Goal: Transaction & Acquisition: Purchase product/service

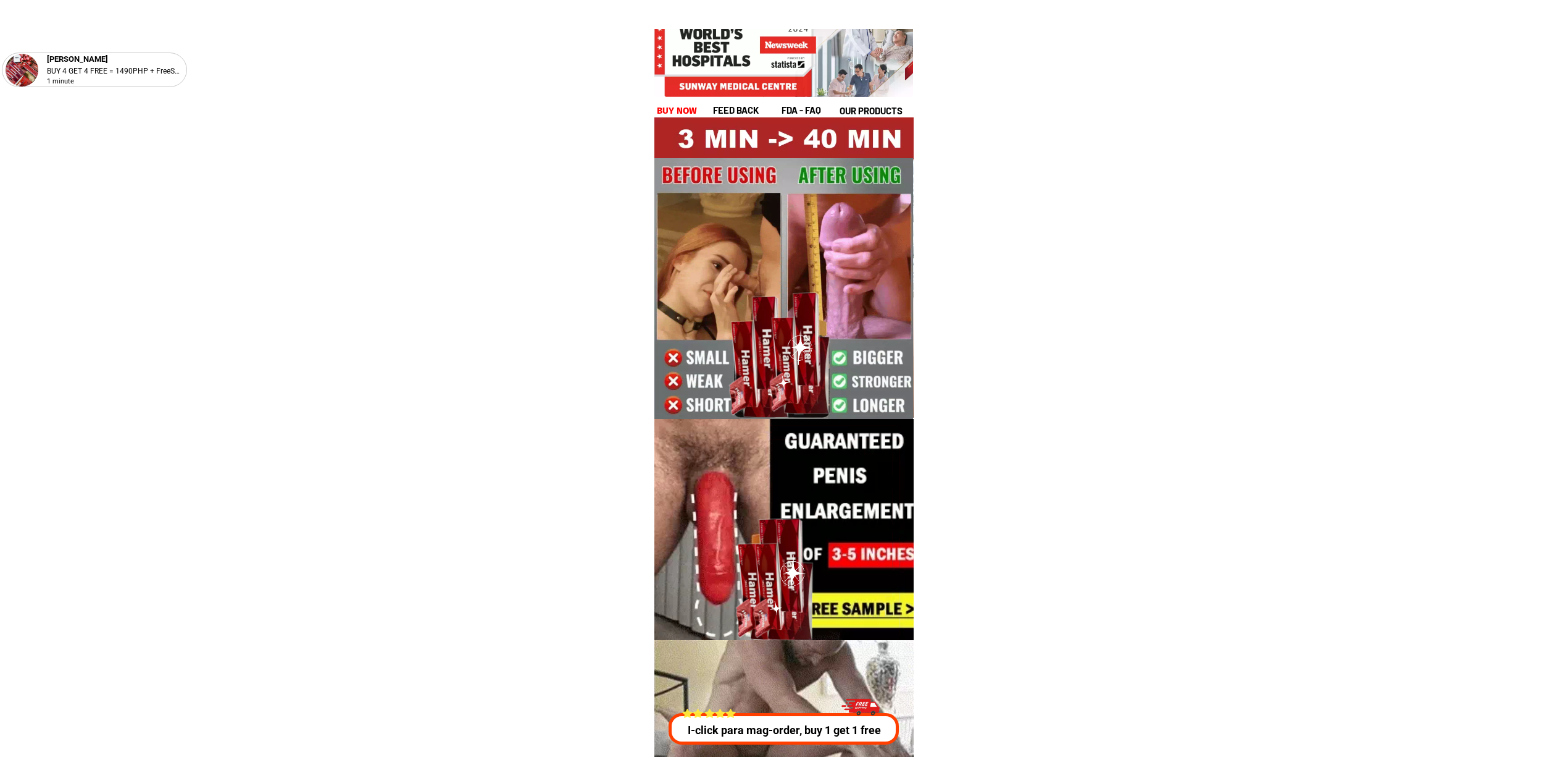
scroll to position [4452, 0]
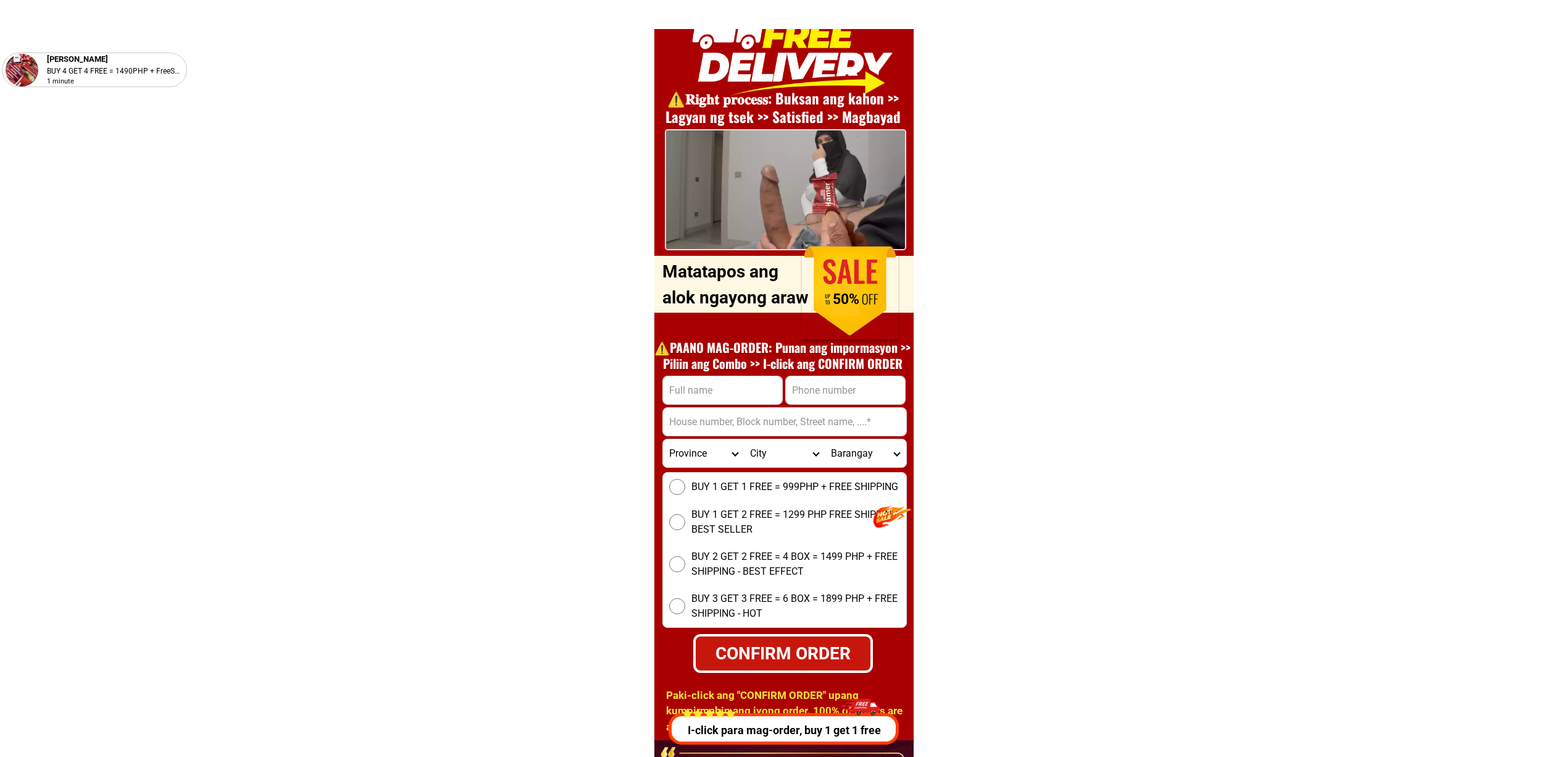
drag, startPoint x: 739, startPoint y: 383, endPoint x: 744, endPoint y: 388, distance: 7.1
click at [739, 383] on input "Input full_name" at bounding box center [723, 391] width 119 height 28
paste input "[PERSON_NAME] [PERSON_NAME] apologista sto san [PERSON_NAME] [PERSON_NAME] iloi…"
type input "[PERSON_NAME] [PERSON_NAME] apologista sto san [PERSON_NAME] [PERSON_NAME] iloi…"
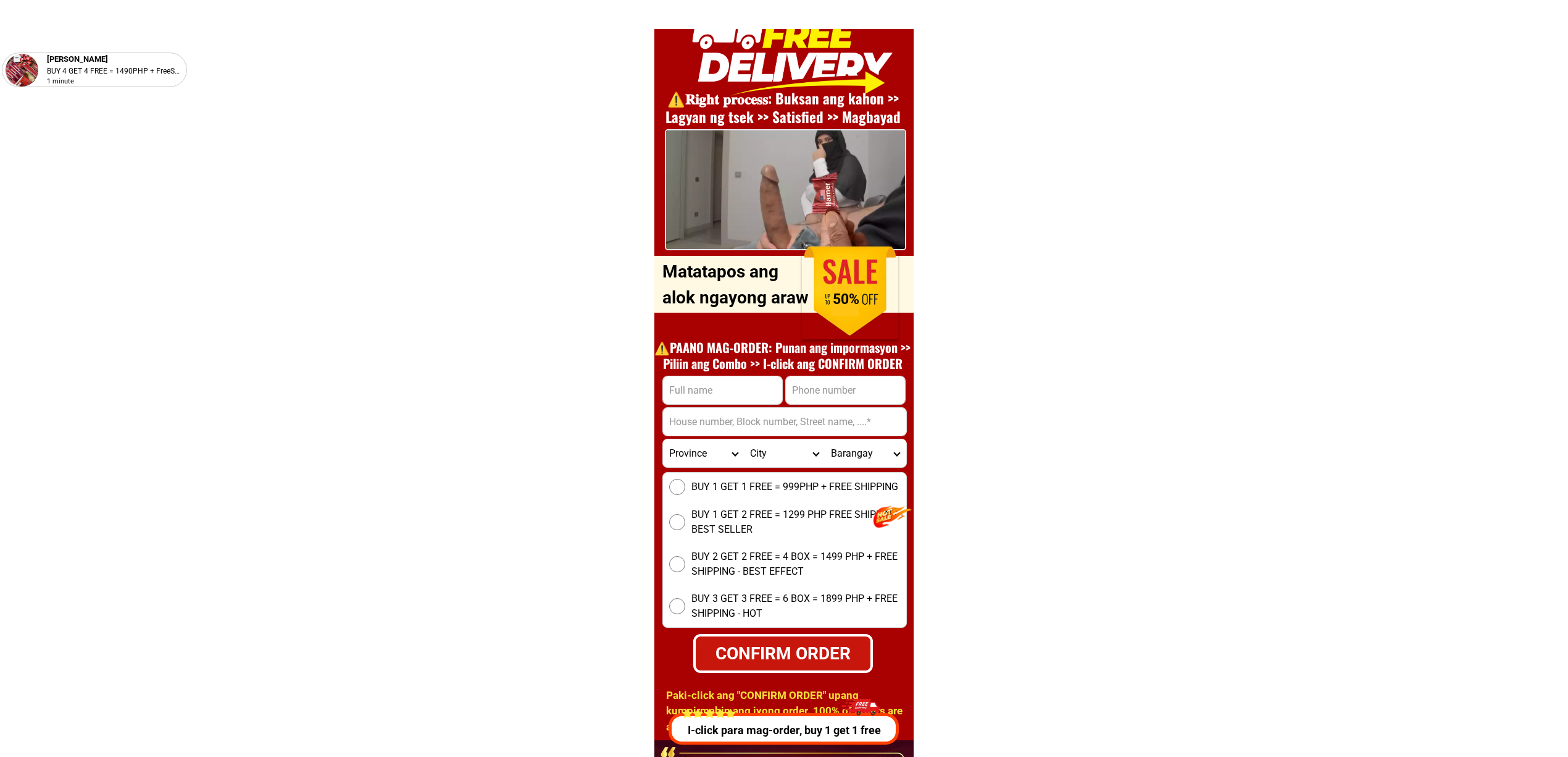
click at [751, 419] on input "Input address" at bounding box center [785, 422] width 244 height 28
paste input "[PERSON_NAME] [PERSON_NAME] apologista sto san [PERSON_NAME] [PERSON_NAME] iloi…"
type input "[PERSON_NAME] [PERSON_NAME] apologista sto san [PERSON_NAME] [PERSON_NAME] iloi…"
click at [823, 403] on input "Input phone_number" at bounding box center [845, 391] width 119 height 28
drag, startPoint x: 718, startPoint y: 421, endPoint x: 616, endPoint y: 418, distance: 102.0
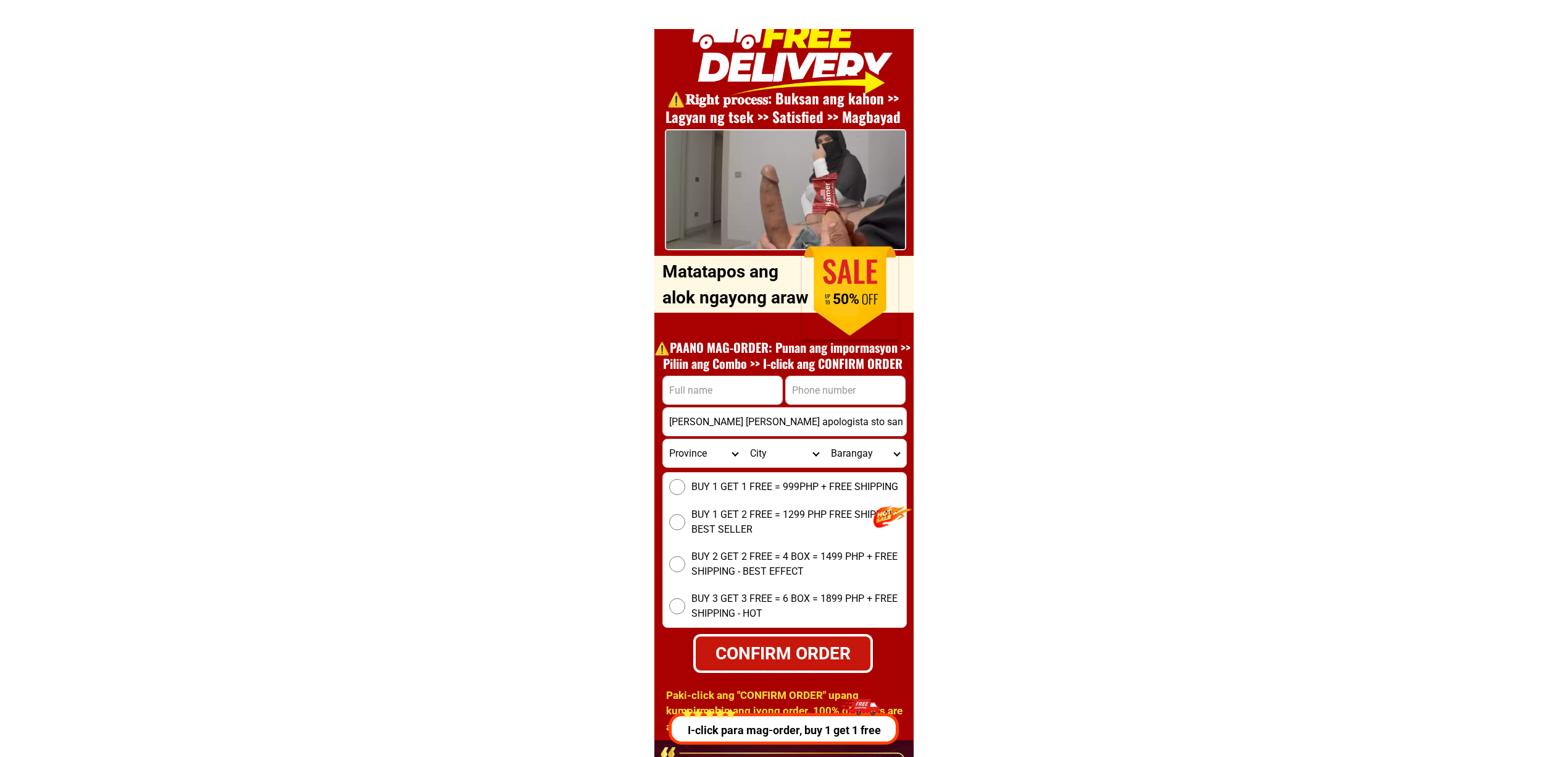
click at [729, 395] on input "Input full_name" at bounding box center [723, 391] width 119 height 28
paste input "Digol daria"
type input "Digol daria"
drag, startPoint x: 716, startPoint y: 426, endPoint x: 604, endPoint y: 416, distance: 112.4
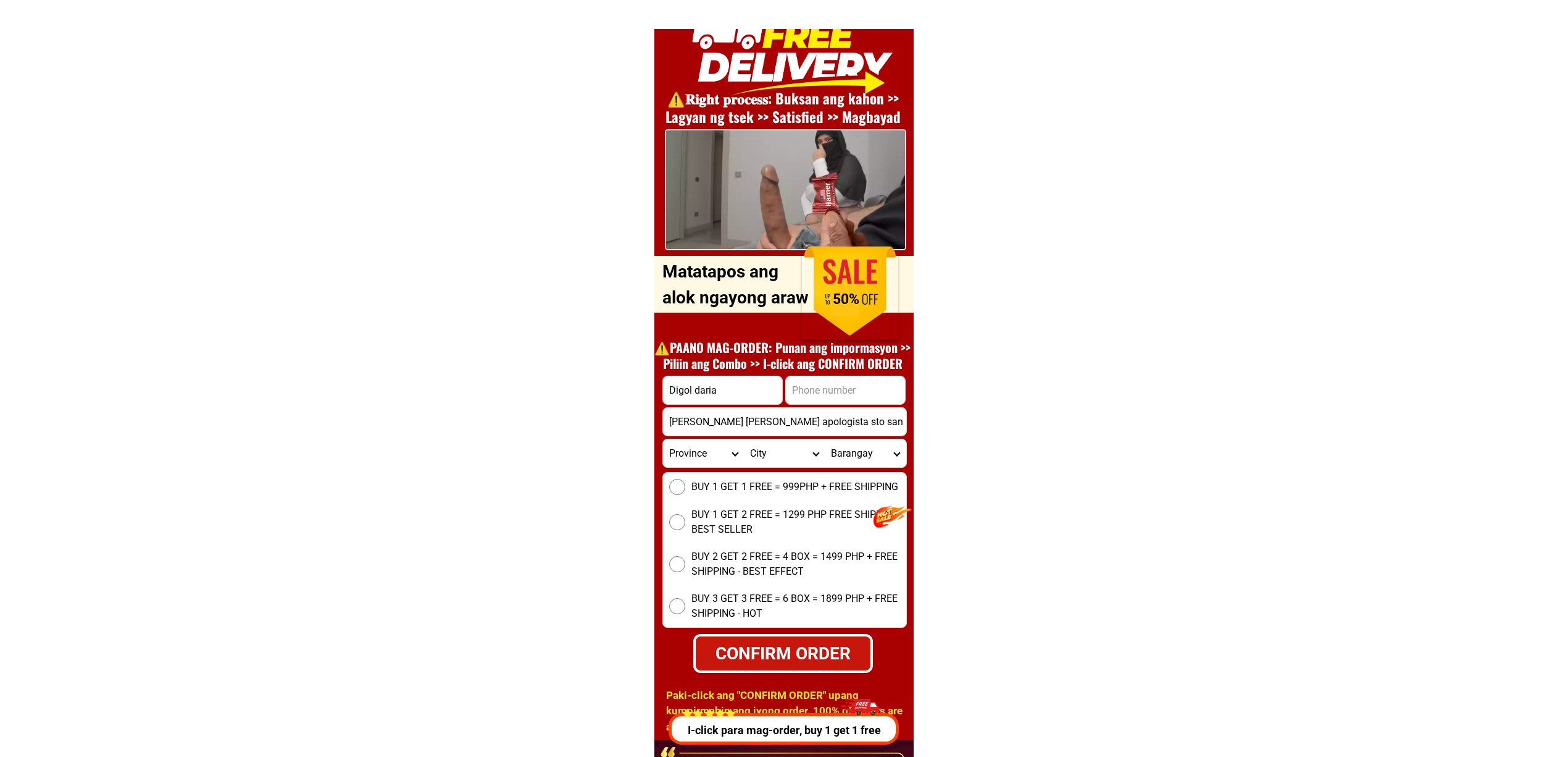
click at [868, 396] on input "Input phone_number" at bounding box center [845, 391] width 119 height 28
click at [822, 381] on input "Input phone_number" at bounding box center [845, 391] width 119 height 28
paste input "09817675484"
type input "09817675484"
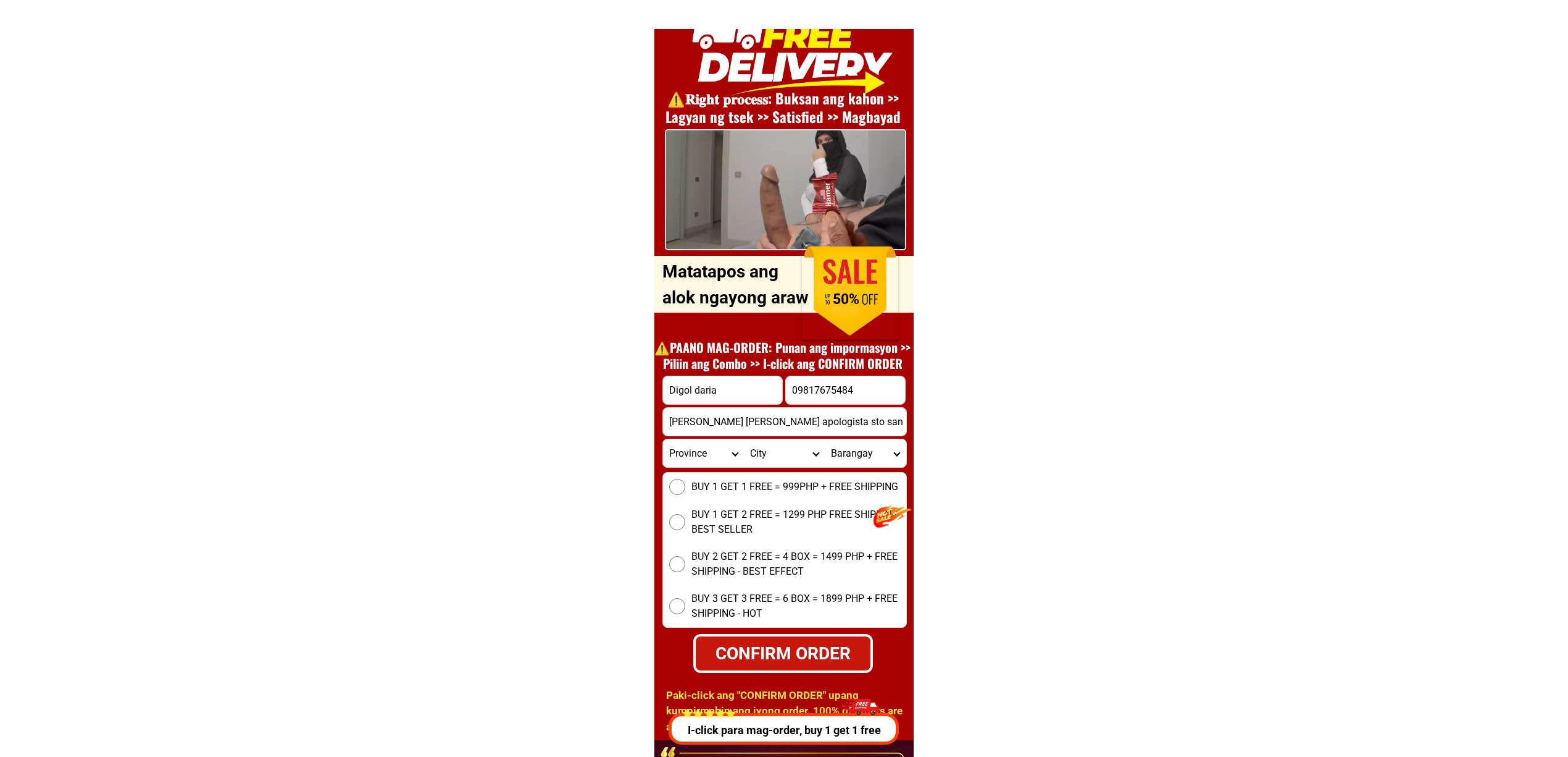
click at [694, 457] on select "Province [GEOGRAPHIC_DATA] [GEOGRAPHIC_DATA] [GEOGRAPHIC_DATA] [GEOGRAPHIC_DATA…" at bounding box center [704, 454] width 81 height 28
select select "63_151"
click at [663, 439] on select "Province [GEOGRAPHIC_DATA] [GEOGRAPHIC_DATA] [GEOGRAPHIC_DATA] [GEOGRAPHIC_DATA…" at bounding box center [704, 454] width 81 height 28
click at [766, 444] on select "City [PERSON_NAME] [GEOGRAPHIC_DATA] [GEOGRAPHIC_DATA]-[GEOGRAPHIC_DATA]-viejo …" at bounding box center [785, 454] width 81 height 28
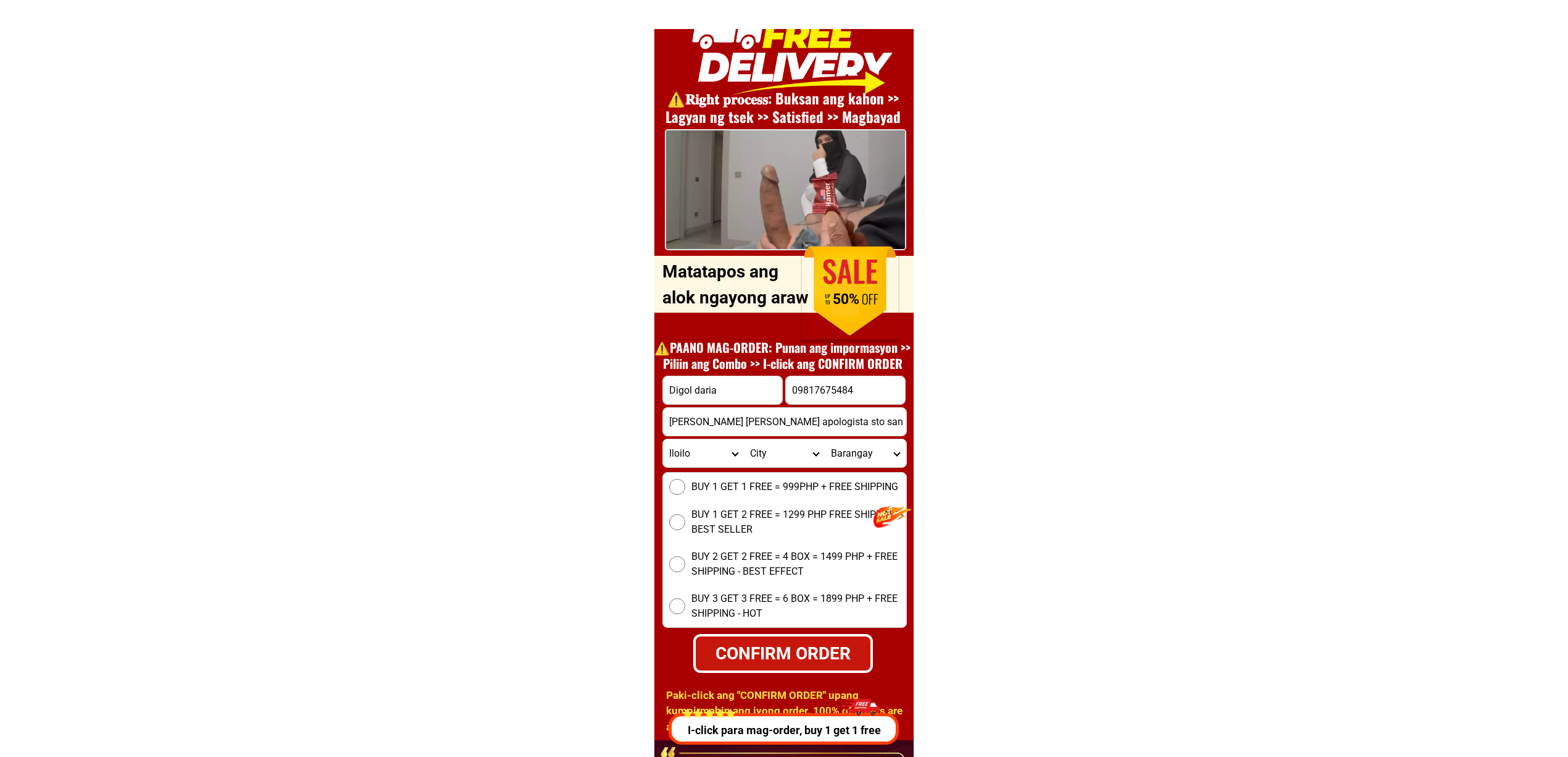
click at [768, 449] on select "City [PERSON_NAME] [GEOGRAPHIC_DATA] [GEOGRAPHIC_DATA]-[GEOGRAPHIC_DATA]-viejo …" at bounding box center [785, 454] width 81 height 28
click at [744, 439] on select "City [PERSON_NAME] [GEOGRAPHIC_DATA] [GEOGRAPHIC_DATA]-[GEOGRAPHIC_DATA]-viejo …" at bounding box center [785, 454] width 81 height 28
click at [796, 450] on select "City [PERSON_NAME] [GEOGRAPHIC_DATA] [GEOGRAPHIC_DATA]-[GEOGRAPHIC_DATA]-viejo …" at bounding box center [785, 454] width 81 height 28
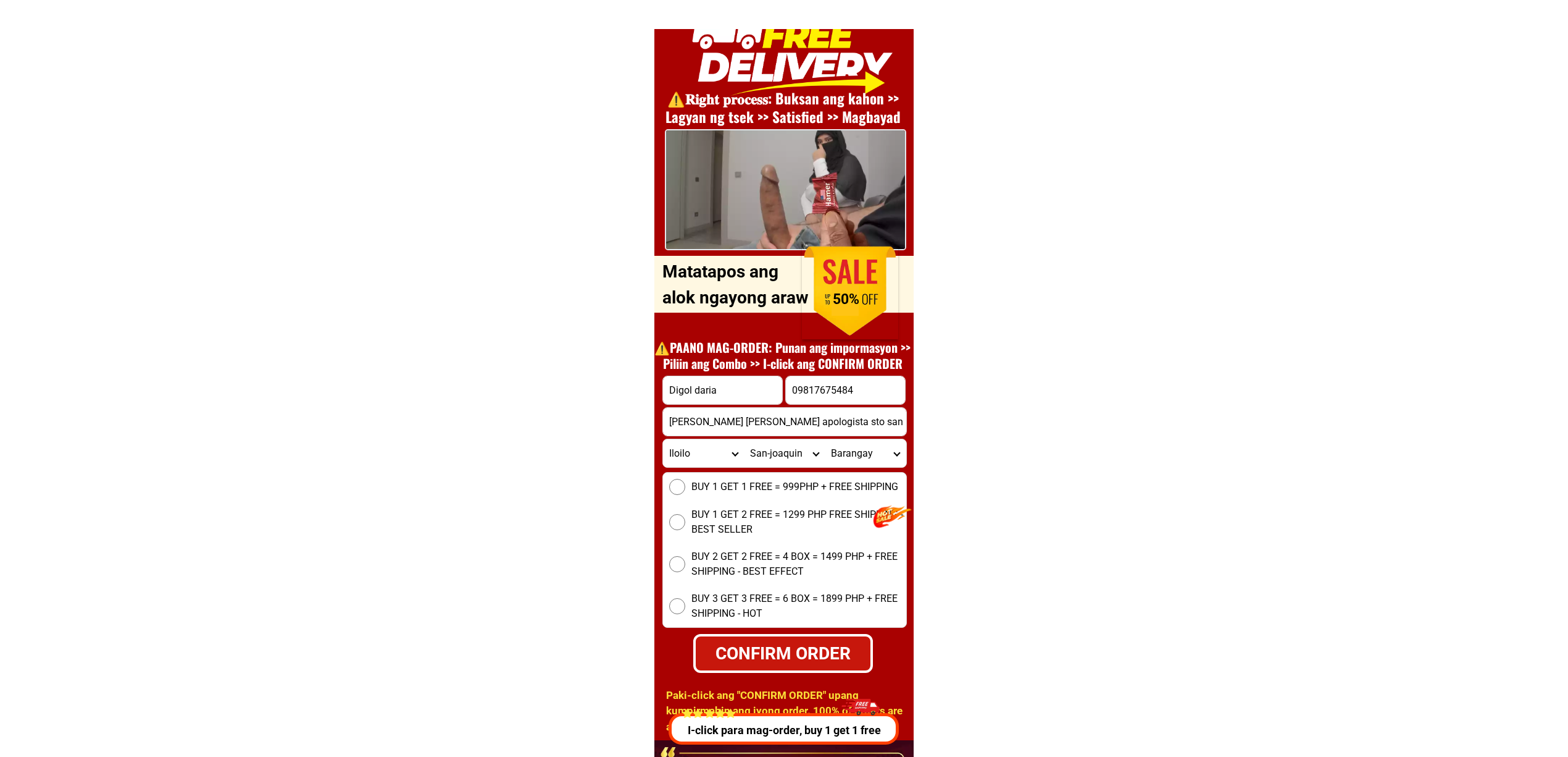
select select "63_1517356"
click at [744, 439] on select "City [PERSON_NAME] [GEOGRAPHIC_DATA] [GEOGRAPHIC_DATA]-[GEOGRAPHIC_DATA]-viejo …" at bounding box center [785, 454] width 81 height 28
click at [859, 449] on select "Barangay [PERSON_NAME] Alibayog Anoring Apelo Apologista Aposaga Arante Ardemil…" at bounding box center [865, 454] width 81 height 28
select select "63_151735620772"
click at [825, 439] on select "Barangay [PERSON_NAME] Alibayog Anoring Apelo Apologista Aposaga Arante Ardemil…" at bounding box center [865, 454] width 81 height 28
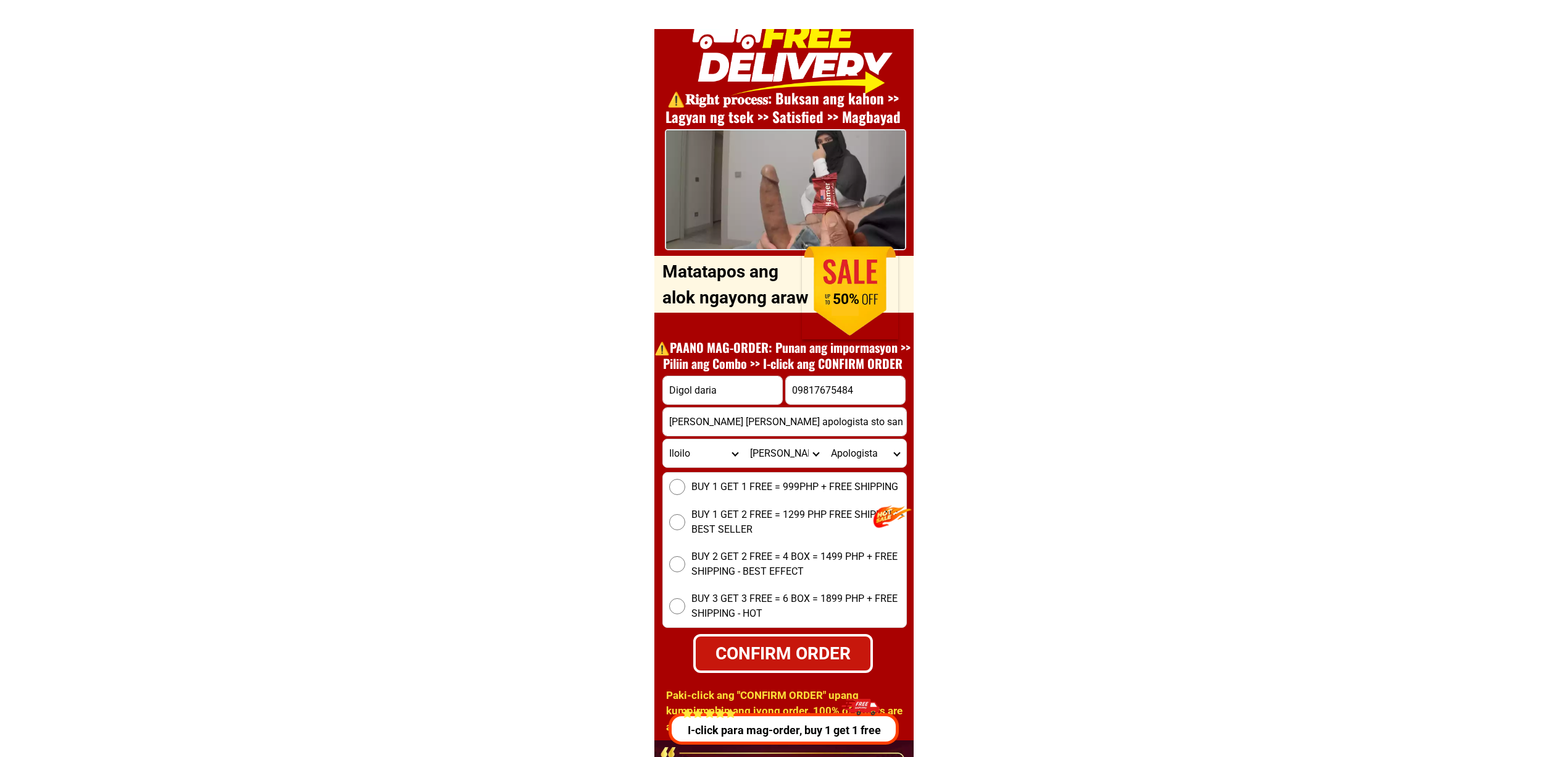
click at [731, 482] on span "BUY 1 GET 1 FREE = 999PHP + FREE SHIPPING" at bounding box center [795, 487] width 207 height 15
click at [685, 482] on input "BUY 1 GET 1 FREE = 999PHP + FREE SHIPPING" at bounding box center [677, 486] width 16 height 16
radio input "true"
click at [811, 622] on div "BUY 1 GET 1 FREE = 999PHP + FREE SHIPPING BUY 1 GET 2 FREE = 1299 PHP FREE SHIP…" at bounding box center [784, 550] width 244 height 156
drag, startPoint x: 815, startPoint y: 638, endPoint x: 1120, endPoint y: 626, distance: 305.2
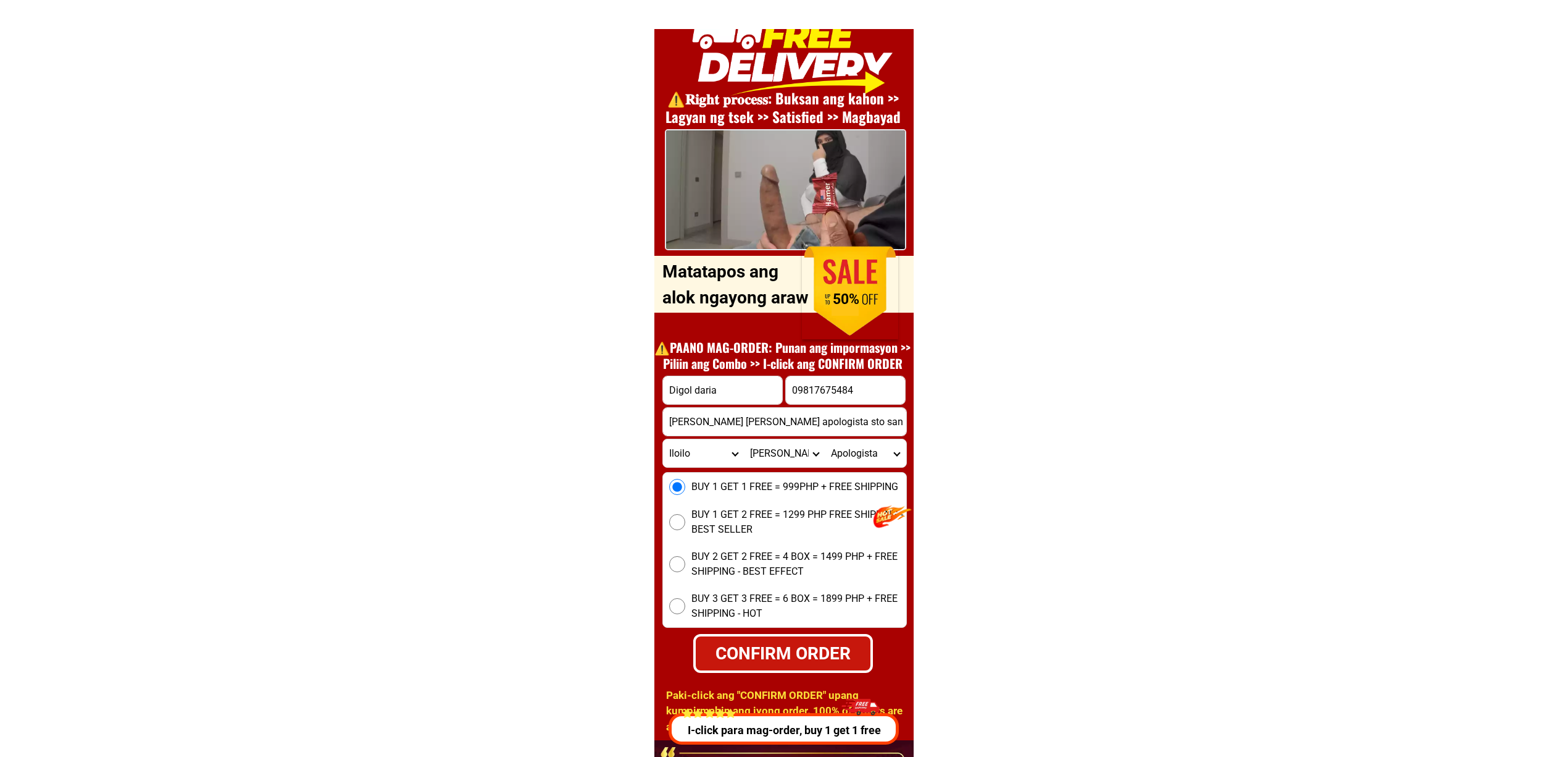
click at [818, 641] on div "CONFIRM ORDER" at bounding box center [783, 653] width 176 height 26
type input "Digol daria"
radio input "true"
